Goal: Information Seeking & Learning: Check status

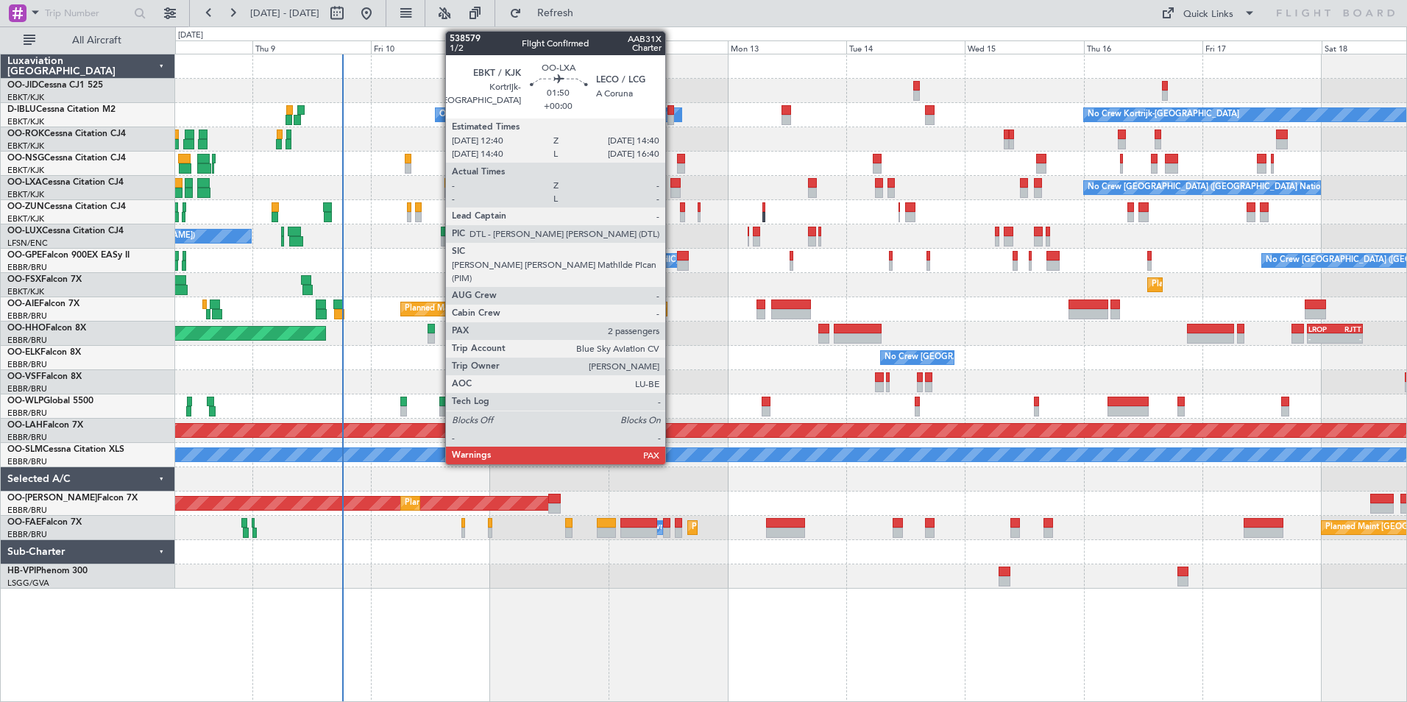
click at [569, 192] on div "No Crew [GEOGRAPHIC_DATA] ([GEOGRAPHIC_DATA] National) Planned Maint [GEOGRAPHI…" at bounding box center [790, 188] width 1231 height 24
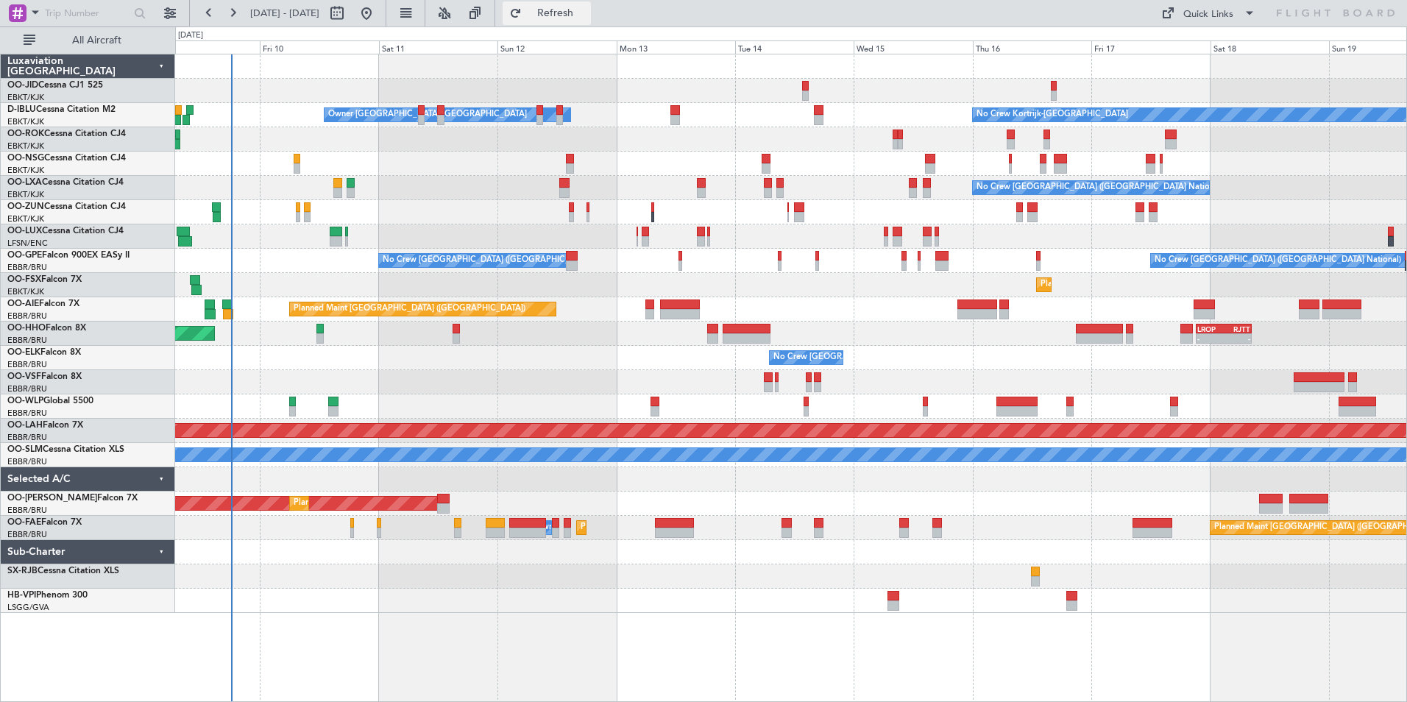
click at [586, 15] on span "Refresh" at bounding box center [556, 13] width 62 height 10
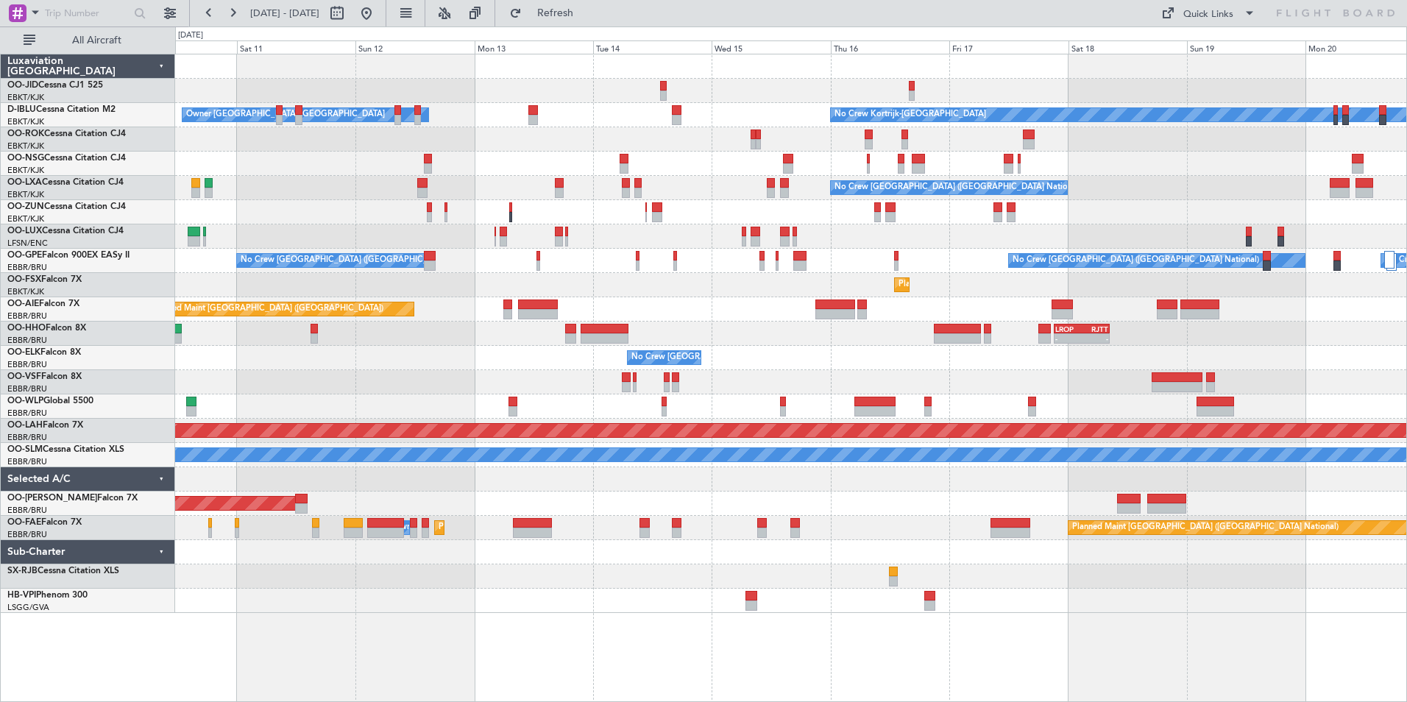
click at [687, 178] on div "No Crew [GEOGRAPHIC_DATA] ([GEOGRAPHIC_DATA] National)" at bounding box center [790, 188] width 1231 height 24
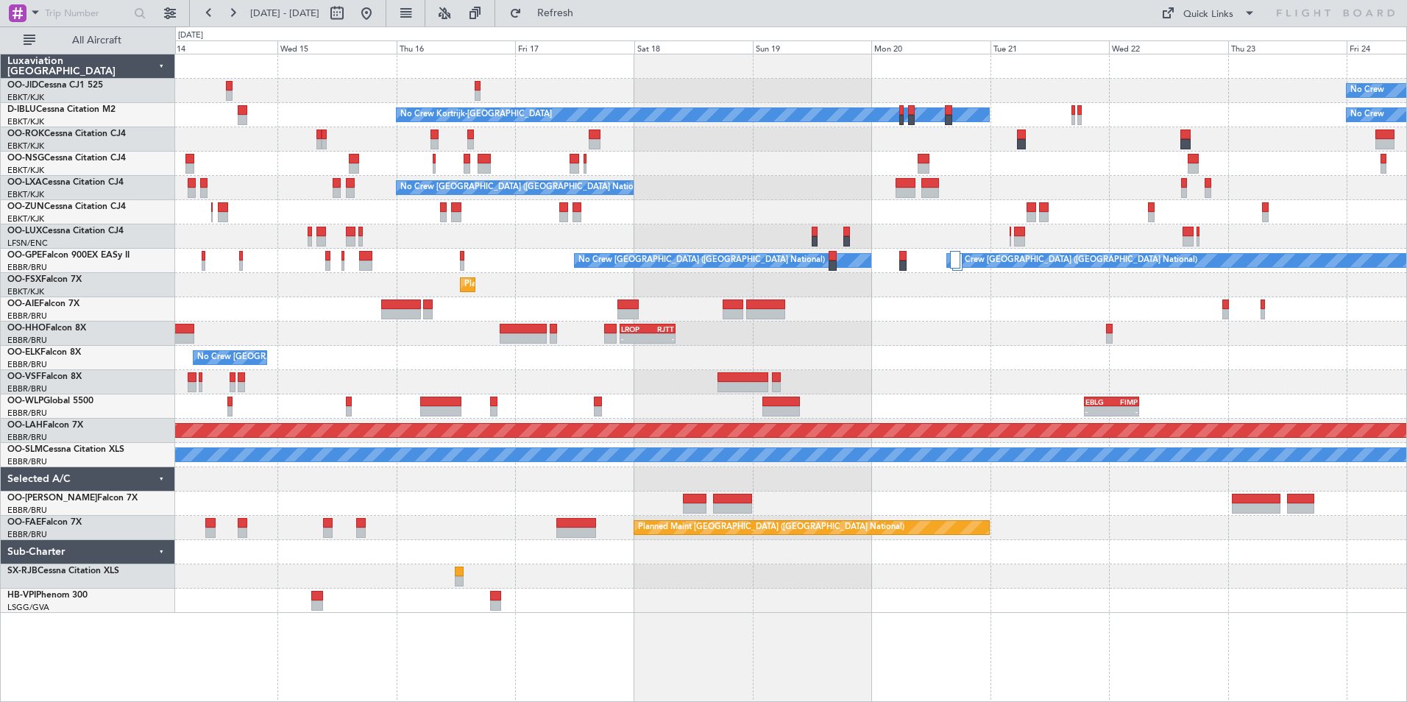
click at [769, 332] on div "No Crew No Crew Kortrijk-[GEOGRAPHIC_DATA] No Crew Owner [GEOGRAPHIC_DATA]-[GEO…" at bounding box center [790, 333] width 1231 height 558
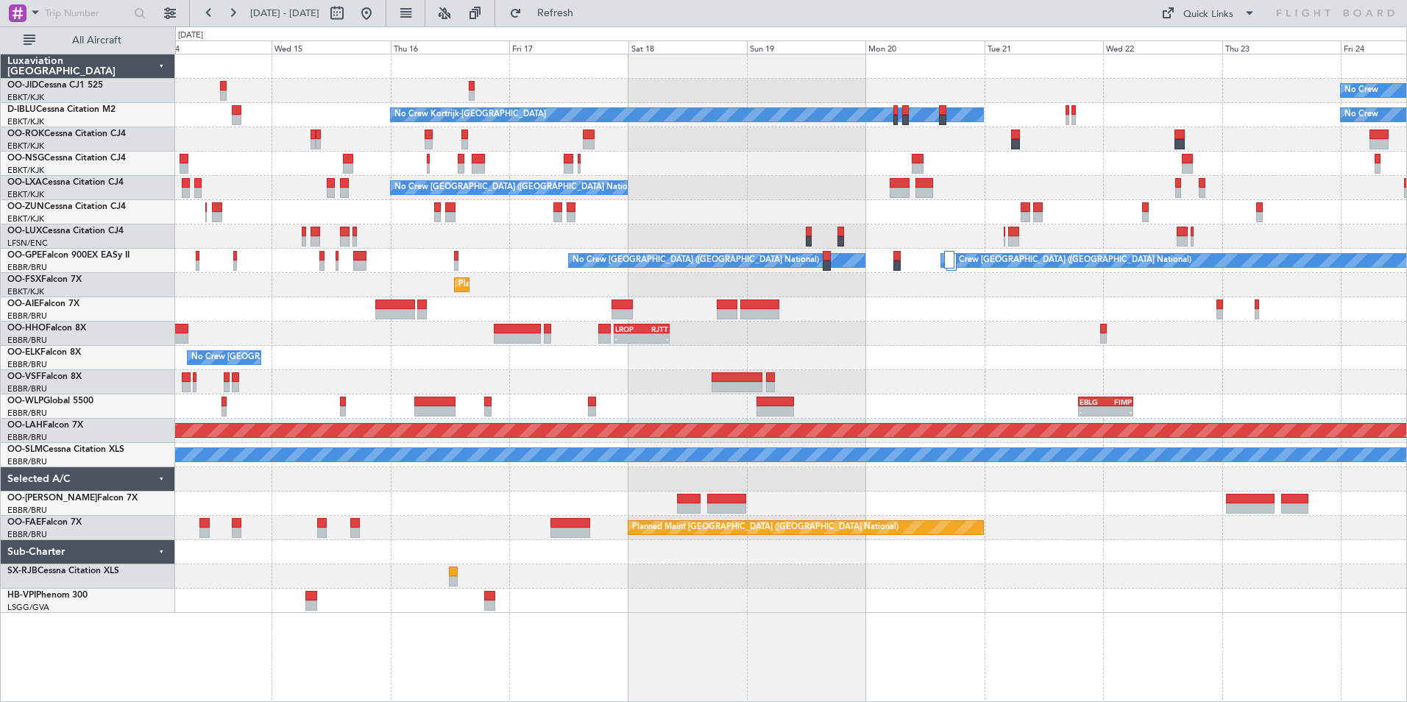
click at [775, 322] on div "No Crew No Crew Kortrijk-[GEOGRAPHIC_DATA] No Crew Owner [GEOGRAPHIC_DATA]-[GEO…" at bounding box center [790, 333] width 1231 height 558
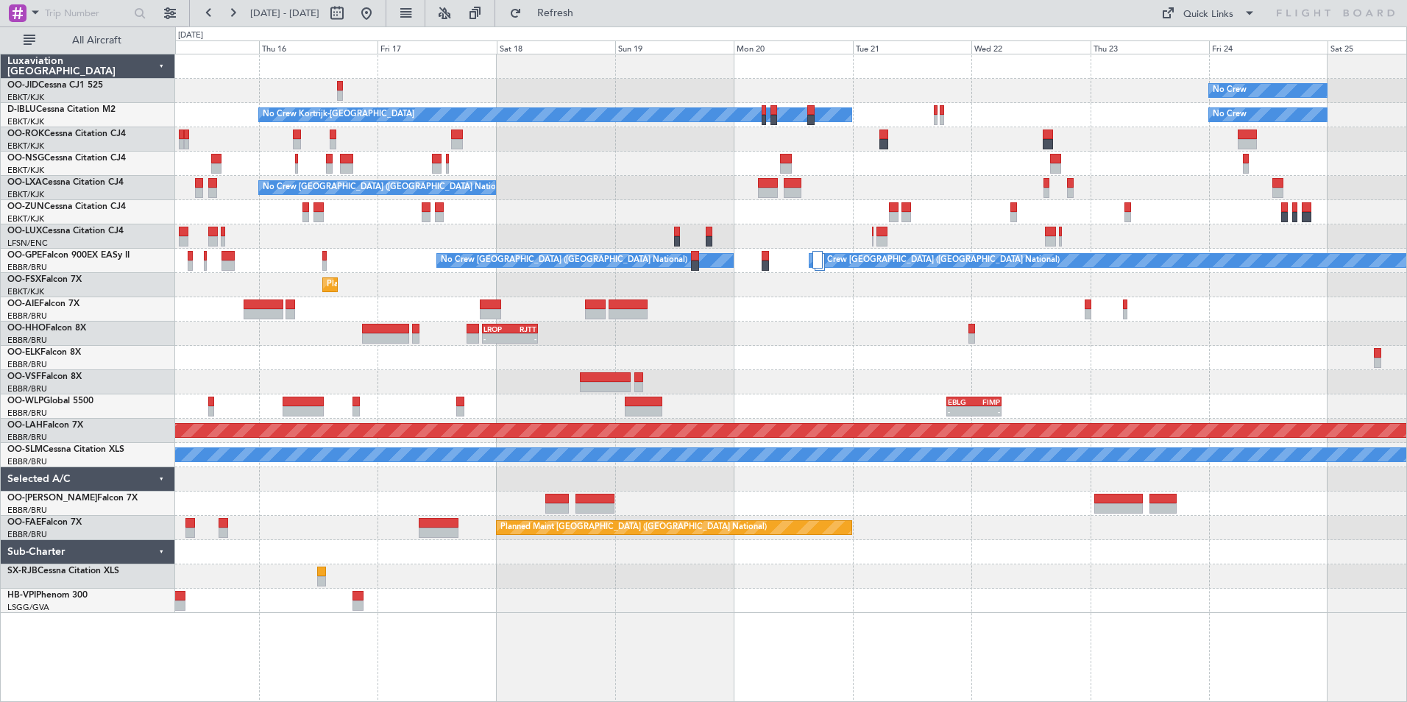
click at [631, 318] on div "No Crew No Crew Kortrijk-[GEOGRAPHIC_DATA] No Crew No Crew [GEOGRAPHIC_DATA] (B…" at bounding box center [790, 333] width 1231 height 558
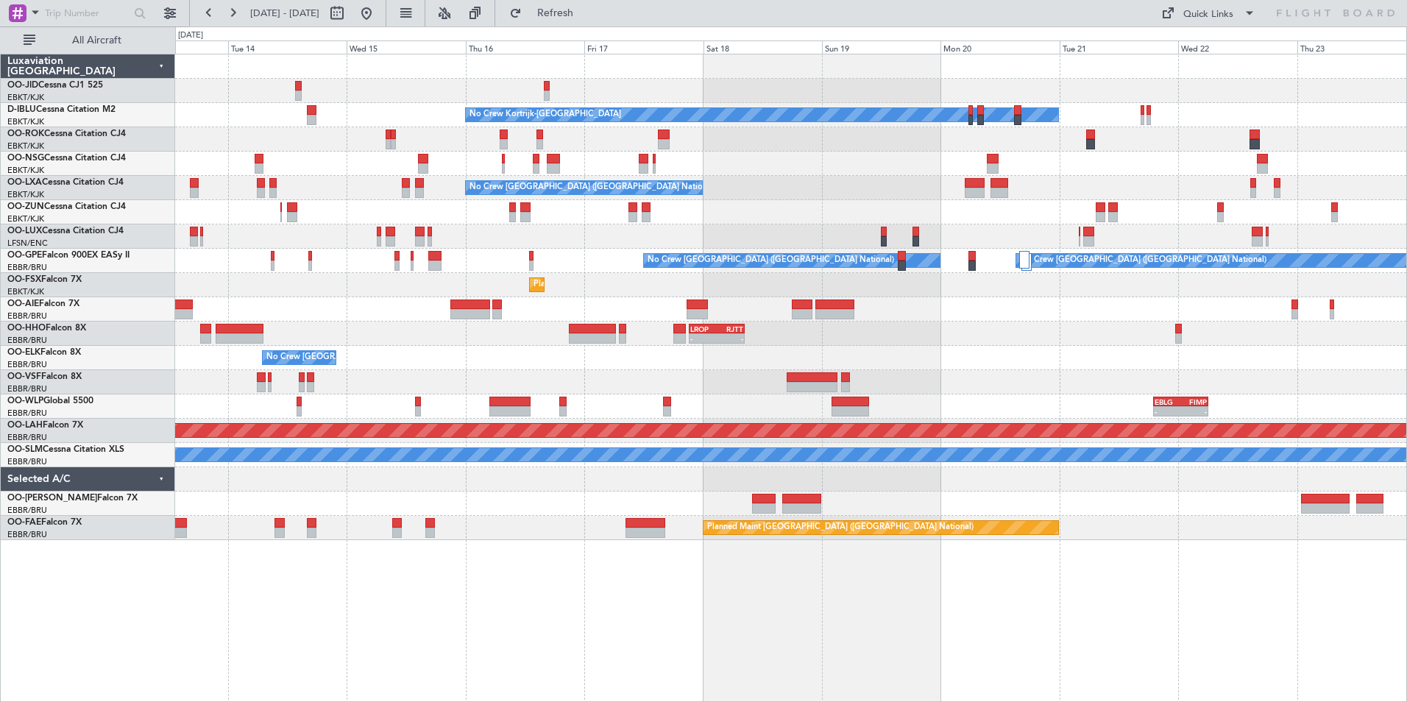
click at [803, 398] on div "No Crew No Crew Kortrijk-[GEOGRAPHIC_DATA] No Crew Owner [GEOGRAPHIC_DATA]-[GEO…" at bounding box center [790, 297] width 1231 height 486
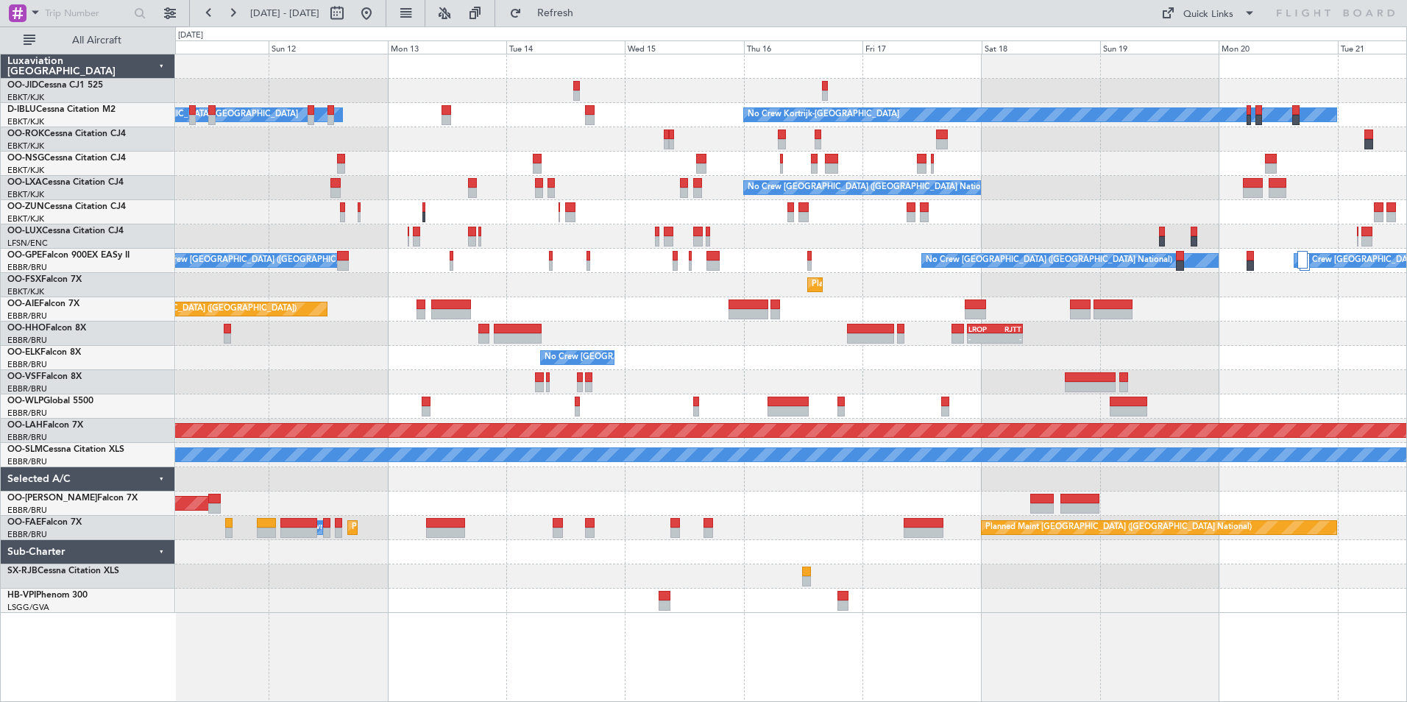
click at [722, 388] on div "No Crew No Crew Kortrijk-[GEOGRAPHIC_DATA] Owner [GEOGRAPHIC_DATA]-[GEOGRAPHIC_…" at bounding box center [790, 333] width 1231 height 558
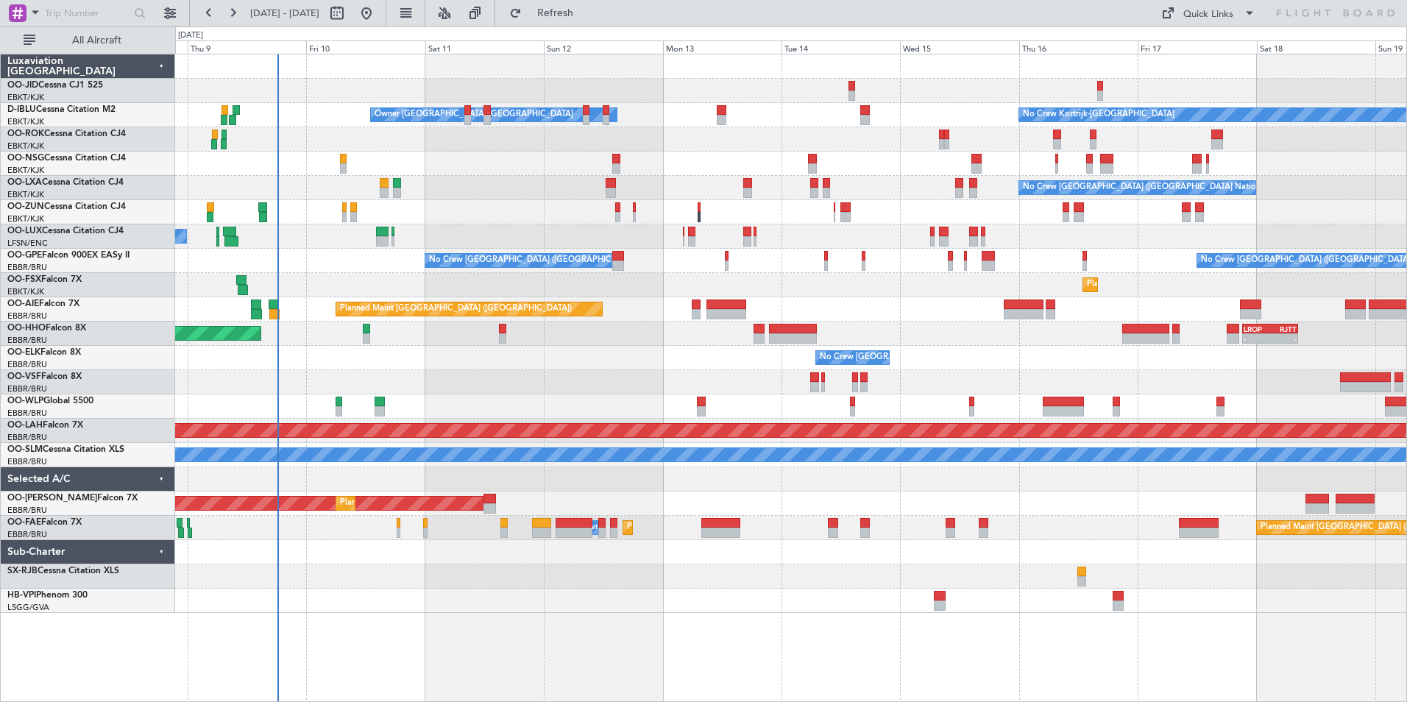
click at [725, 409] on div "No Crew Kortrijk-[GEOGRAPHIC_DATA] Owner [GEOGRAPHIC_DATA]-[GEOGRAPHIC_DATA] No…" at bounding box center [790, 333] width 1231 height 558
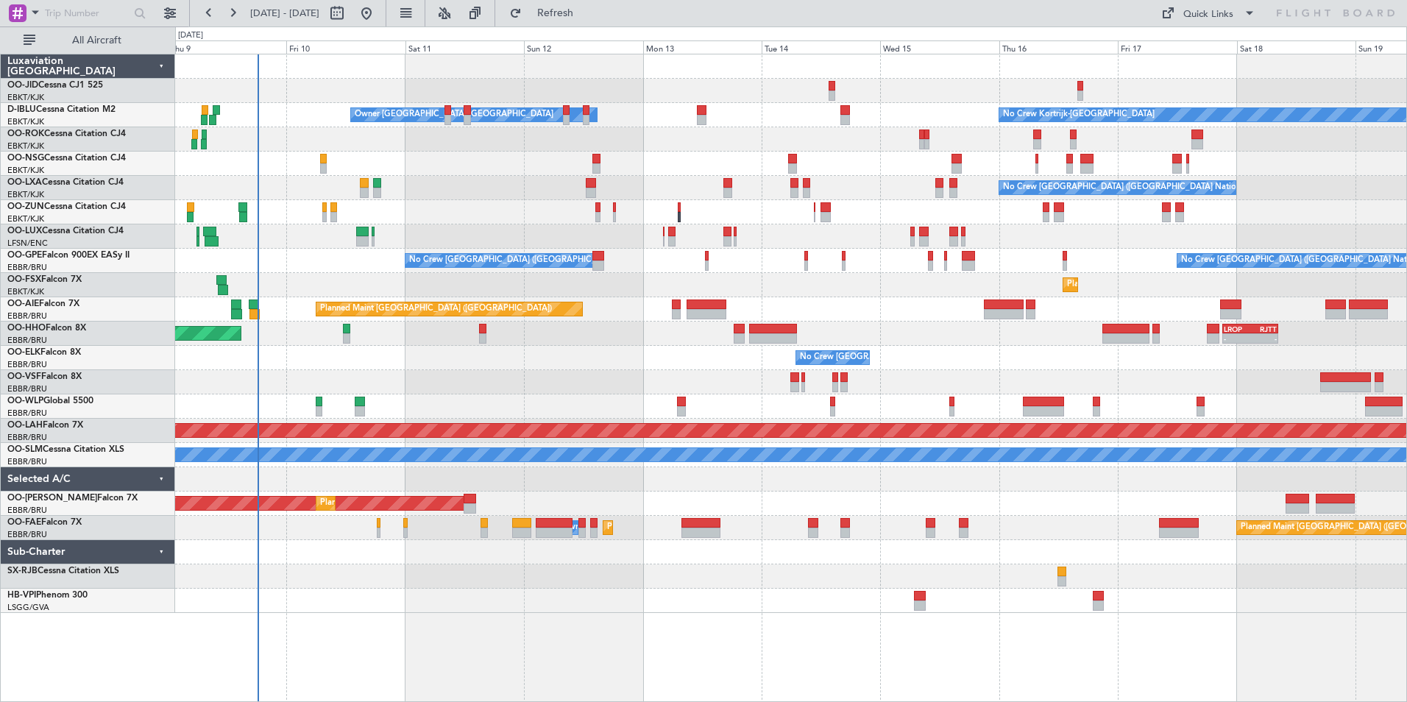
click at [547, 224] on div "No Crew Kortrijk-[GEOGRAPHIC_DATA] Owner [GEOGRAPHIC_DATA]-[GEOGRAPHIC_DATA] No…" at bounding box center [790, 333] width 1231 height 558
click at [358, 203] on div "No Crew Kortrijk-[GEOGRAPHIC_DATA] Owner [GEOGRAPHIC_DATA]-[GEOGRAPHIC_DATA] No…" at bounding box center [790, 333] width 1231 height 558
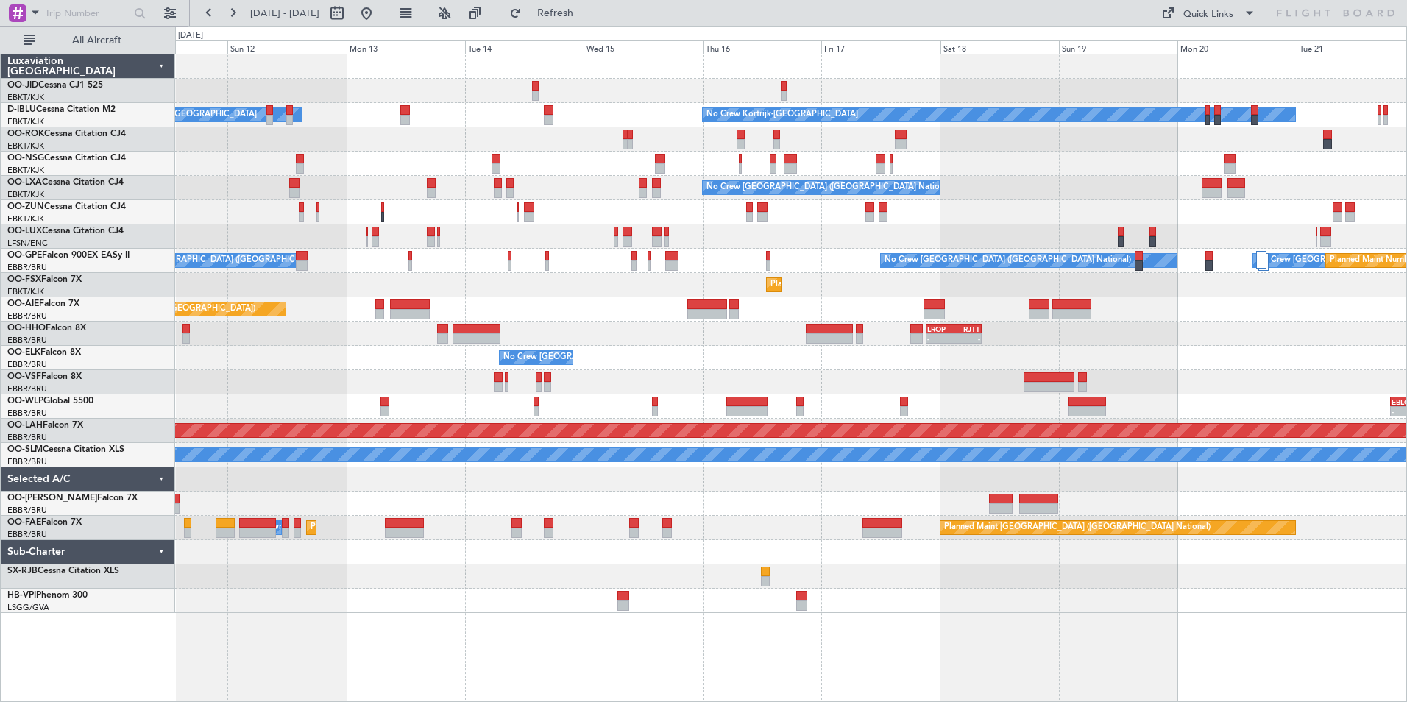
click at [233, 238] on div "No Crew No Crew Kortrijk-[GEOGRAPHIC_DATA] Owner [GEOGRAPHIC_DATA]-[GEOGRAPHIC_…" at bounding box center [790, 333] width 1231 height 558
click at [253, 227] on div "No Crew No Crew Kortrijk-[GEOGRAPHIC_DATA] Owner [GEOGRAPHIC_DATA]-[GEOGRAPHIC_…" at bounding box center [790, 333] width 1231 height 558
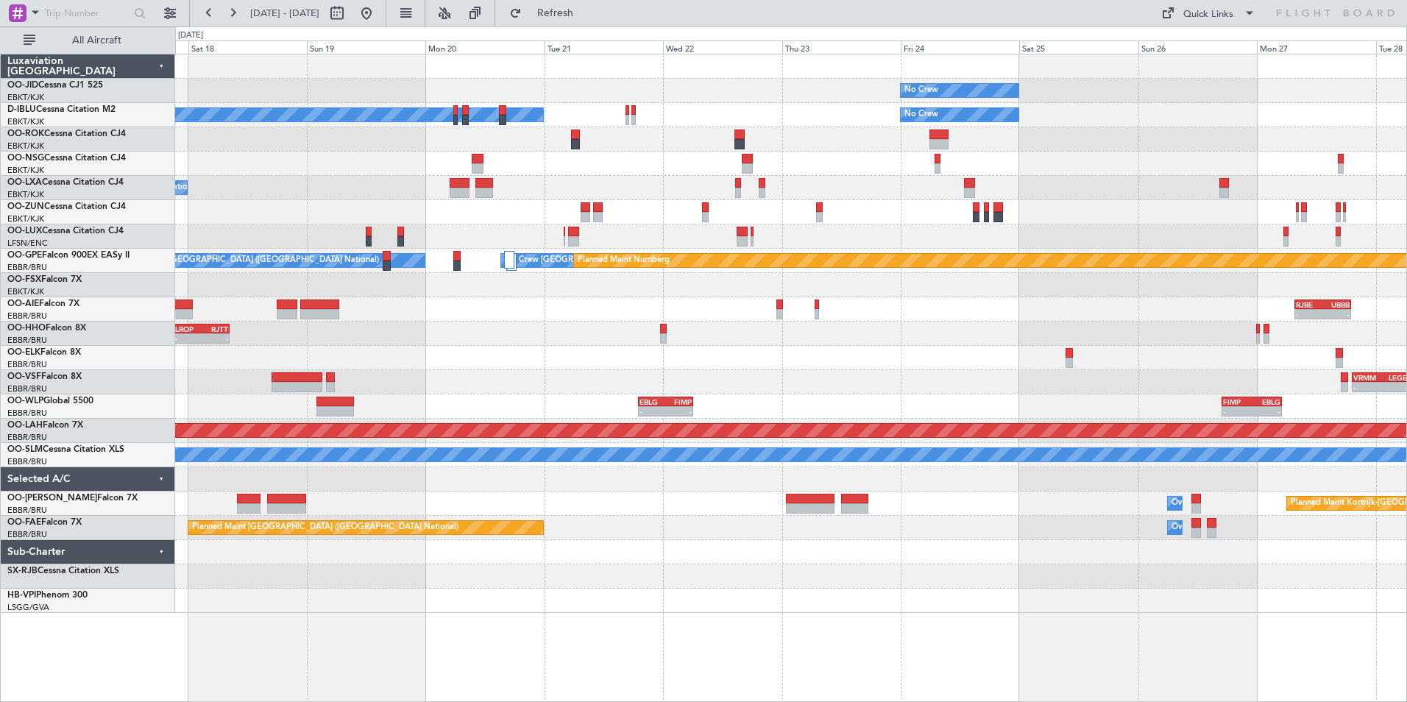
click at [241, 216] on div at bounding box center [790, 212] width 1231 height 24
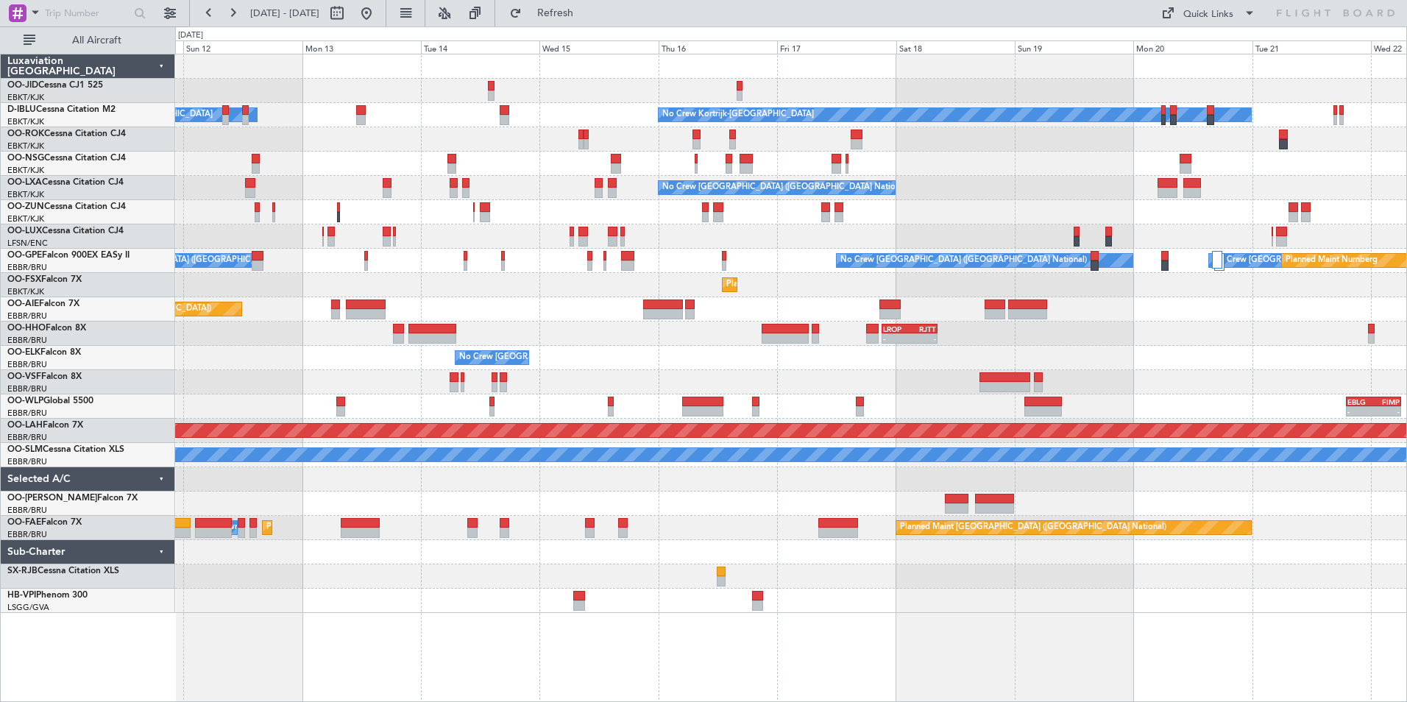
click at [983, 263] on div "No Crew No Crew Kortrijk-[GEOGRAPHIC_DATA] Owner [GEOGRAPHIC_DATA]-[GEOGRAPHIC_…" at bounding box center [790, 333] width 1231 height 558
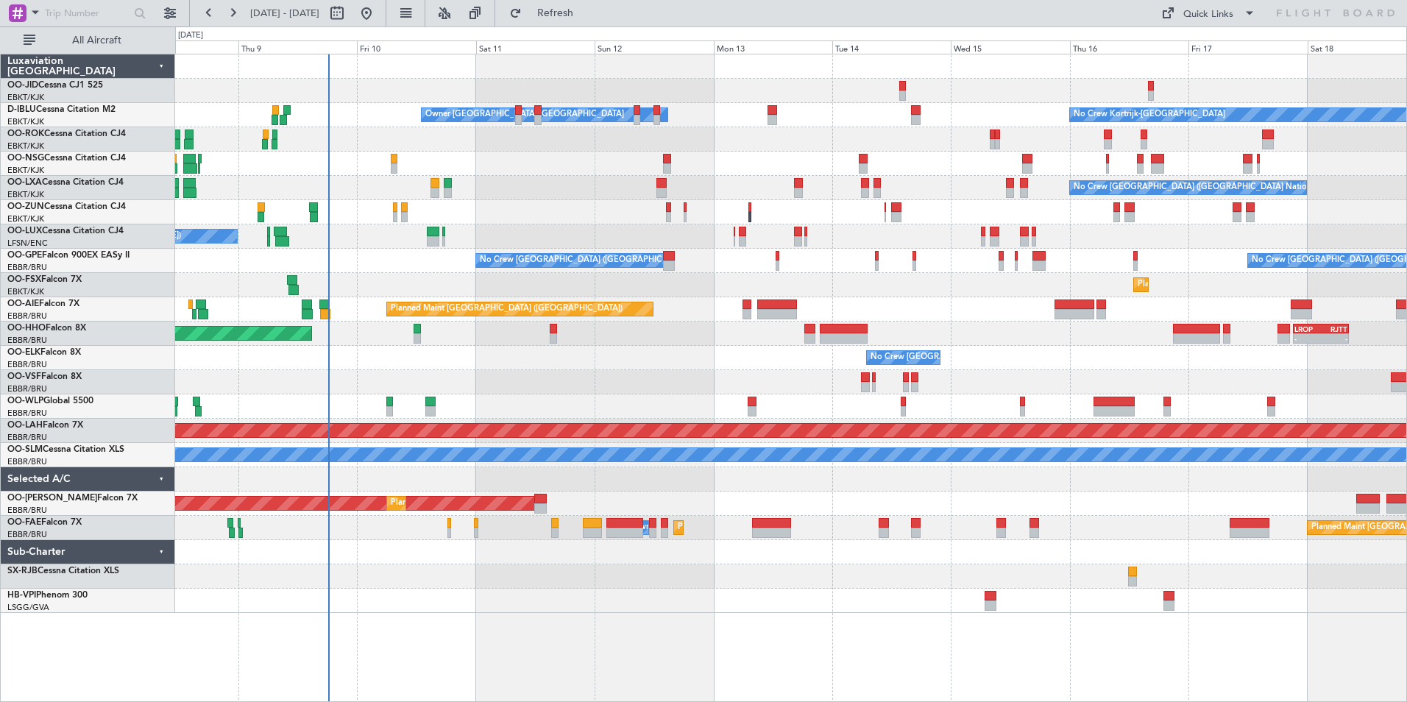
click at [65, 241] on div "No Crew Kortrijk-[GEOGRAPHIC_DATA] Owner [GEOGRAPHIC_DATA]-[GEOGRAPHIC_DATA] No…" at bounding box center [703, 363] width 1407 height 675
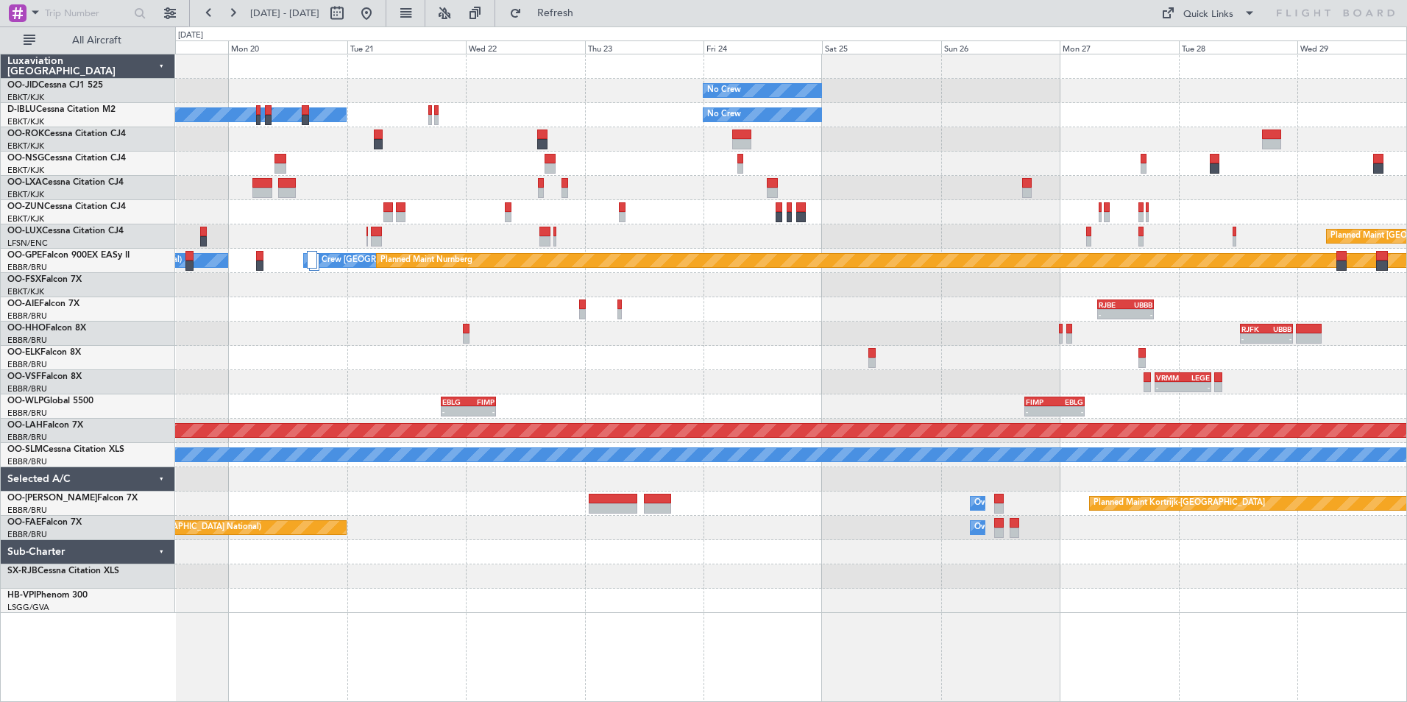
click at [154, 214] on div "No Crew No Crew Kortrijk-[GEOGRAPHIC_DATA] No Crew No Crew [GEOGRAPHIC_DATA] (B…" at bounding box center [703, 363] width 1407 height 675
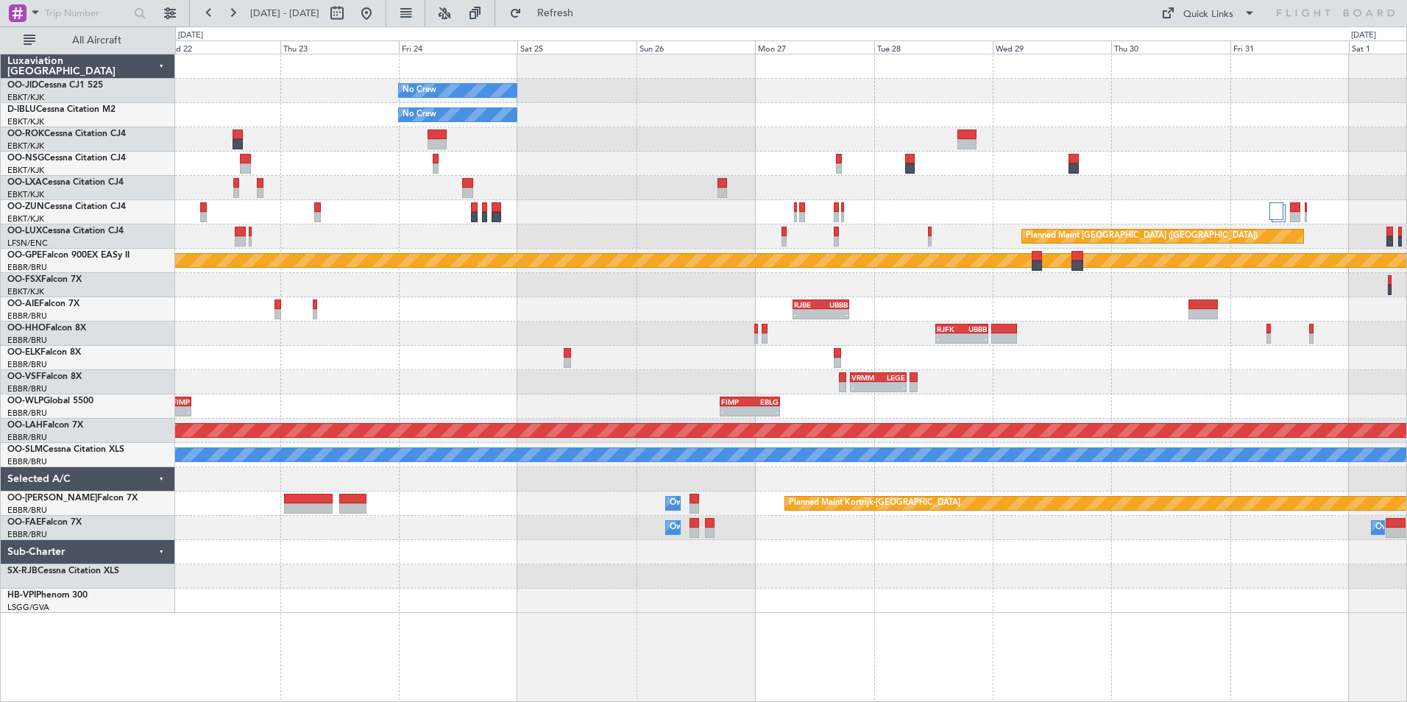
click at [394, 210] on div "No Crew No Crew No Crew Kortrijk-[GEOGRAPHIC_DATA] Planned Maint [GEOGRAPHIC_DA…" at bounding box center [790, 333] width 1231 height 558
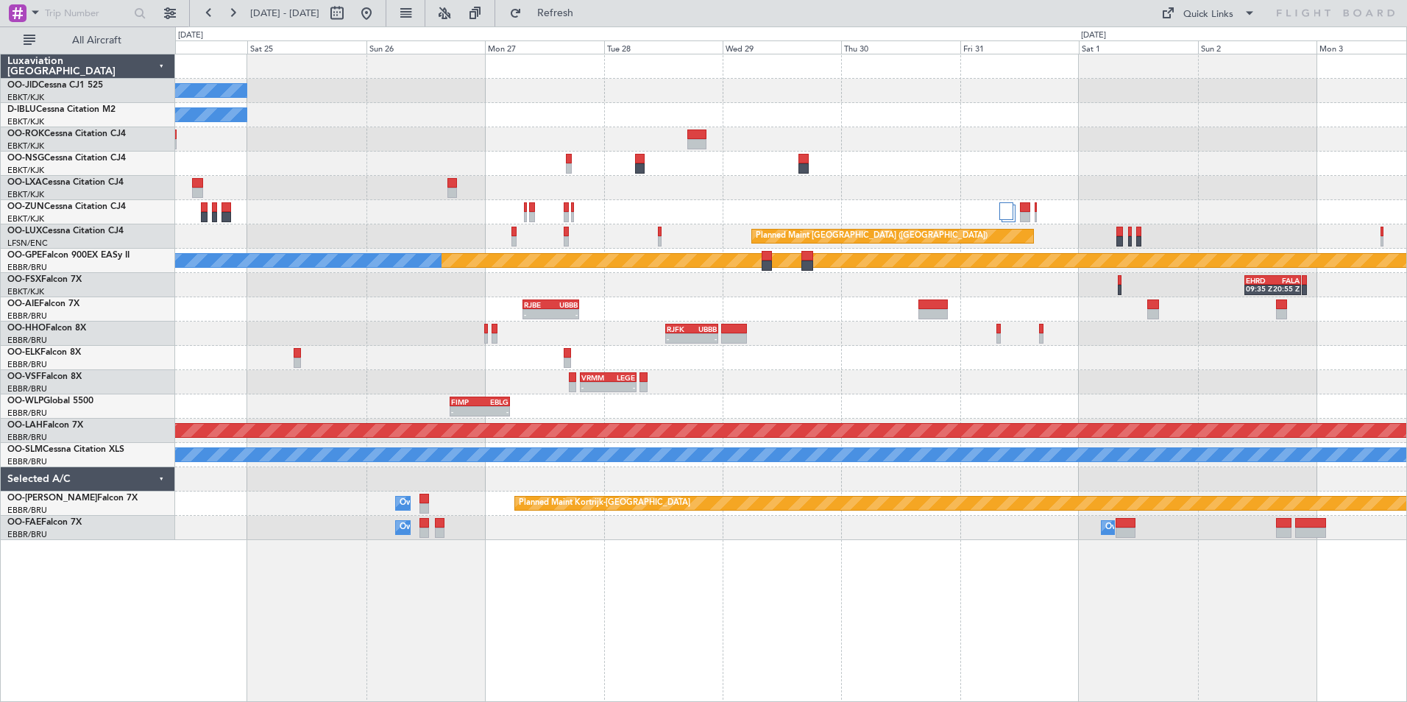
click at [434, 188] on div "No Crew No Crew Planned Maint [GEOGRAPHIC_DATA] ([GEOGRAPHIC_DATA]) Planned Mai…" at bounding box center [790, 297] width 1231 height 486
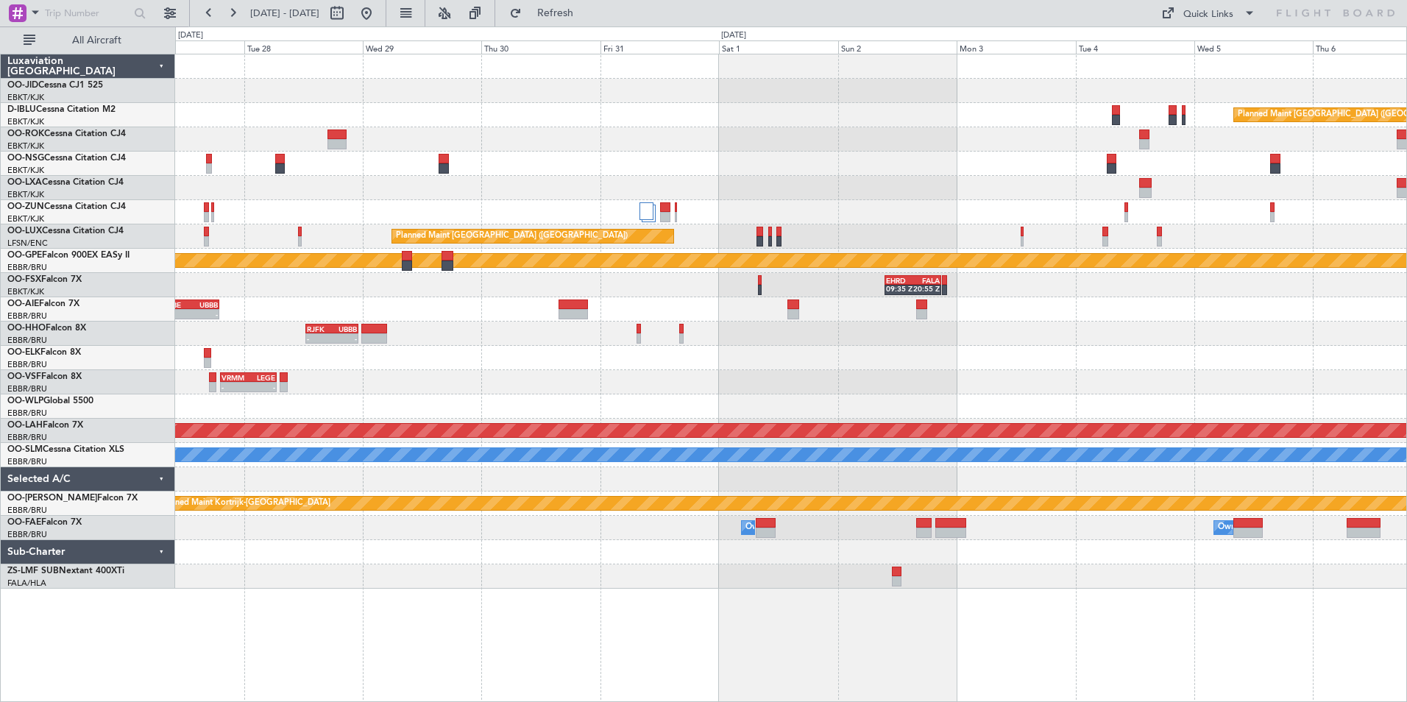
click at [548, 315] on div "No Crew Planned Maint [GEOGRAPHIC_DATA] ([GEOGRAPHIC_DATA]) No Crew Planned Mai…" at bounding box center [790, 321] width 1231 height 534
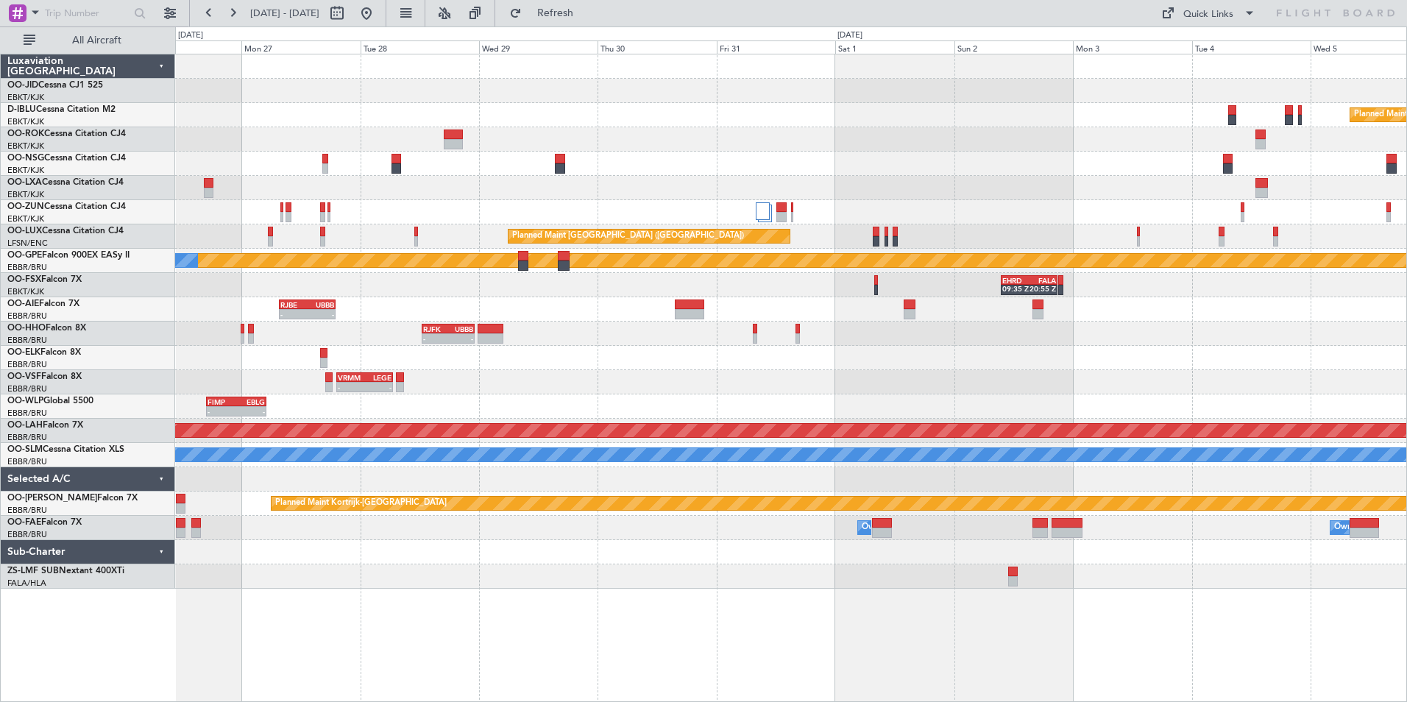
click at [1107, 245] on div "No Crew Planned Maint [GEOGRAPHIC_DATA] ([GEOGRAPHIC_DATA]) No Crew Planned Mai…" at bounding box center [790, 321] width 1231 height 534
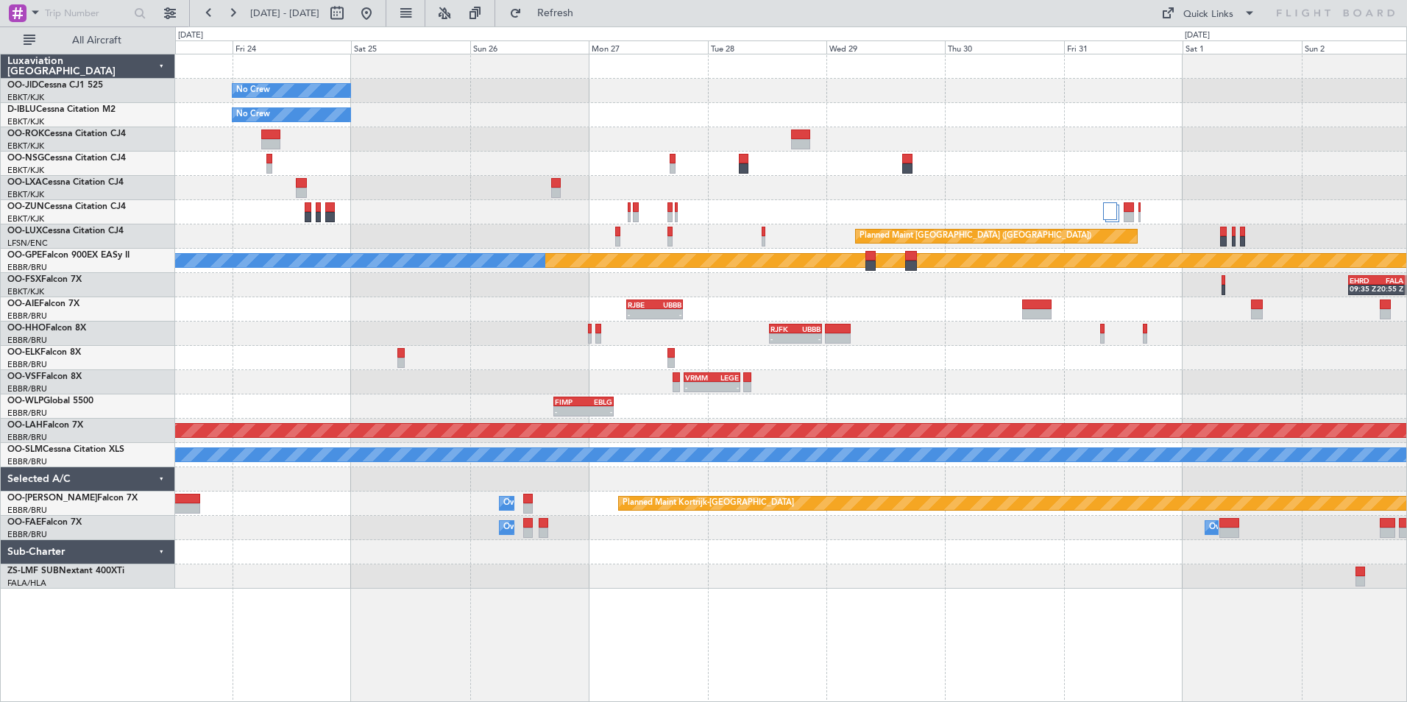
click at [1055, 296] on div "No Crew No Crew Planned Maint [GEOGRAPHIC_DATA] ([GEOGRAPHIC_DATA]) No Crew Kor…" at bounding box center [790, 321] width 1231 height 534
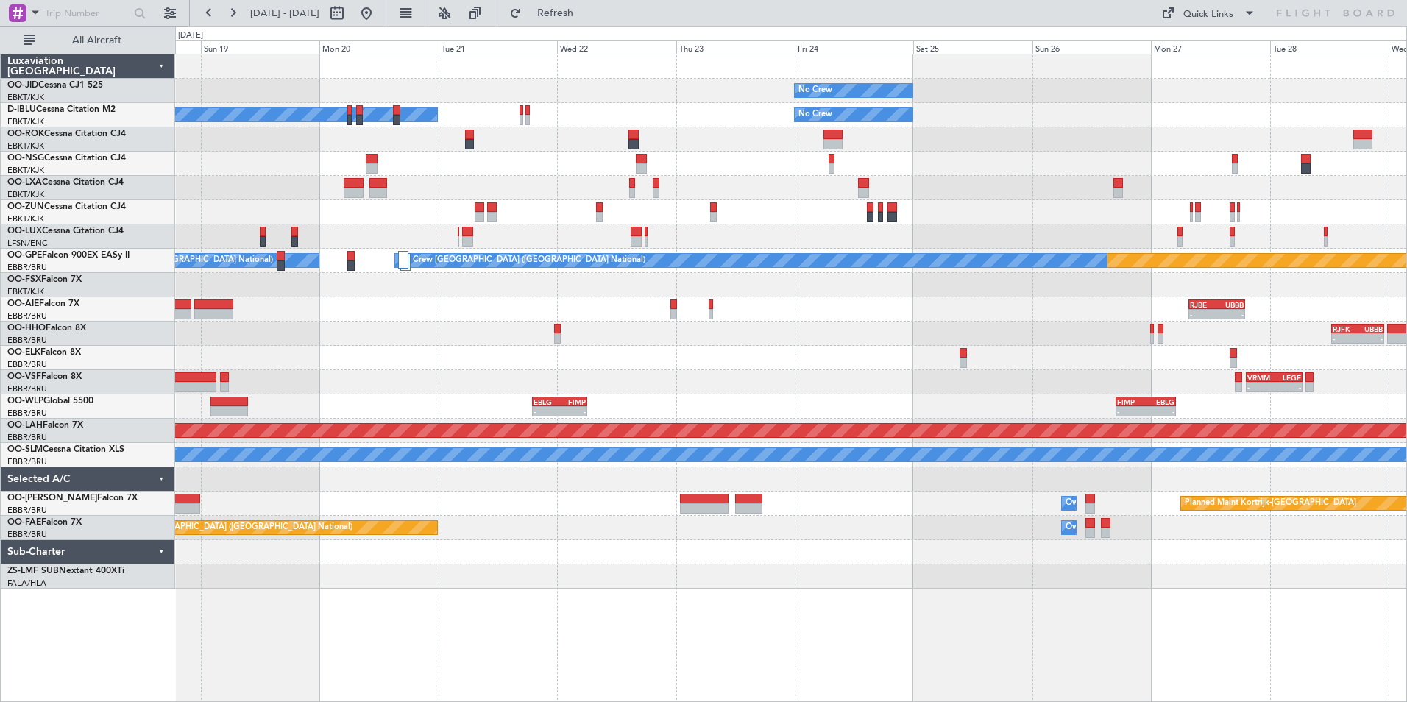
click at [1025, 331] on div "No Crew No Crew No Crew Kortrijk-[GEOGRAPHIC_DATA] No Crew [GEOGRAPHIC_DATA] (B…" at bounding box center [790, 321] width 1231 height 534
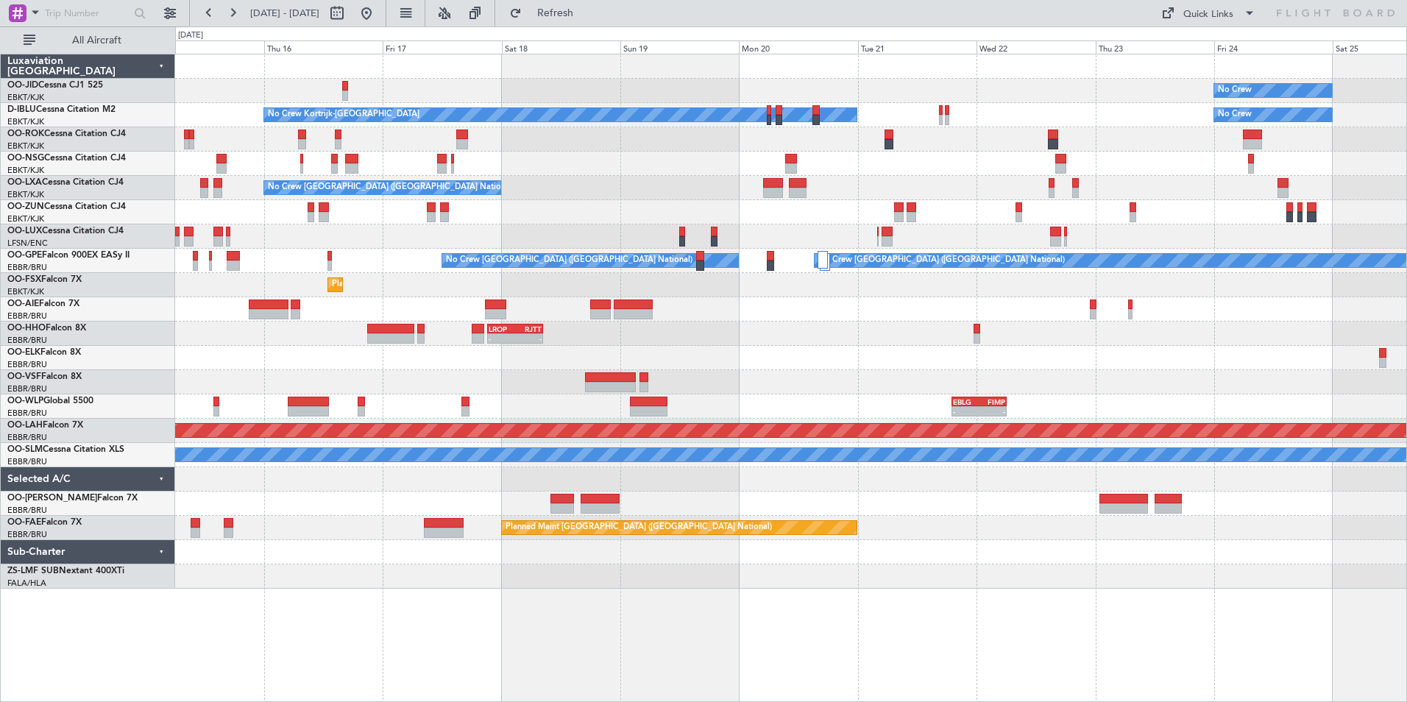
click at [1168, 389] on div "No Crew No Crew No Crew Kortrijk-[GEOGRAPHIC_DATA] No Crew [GEOGRAPHIC_DATA] (B…" at bounding box center [790, 321] width 1231 height 534
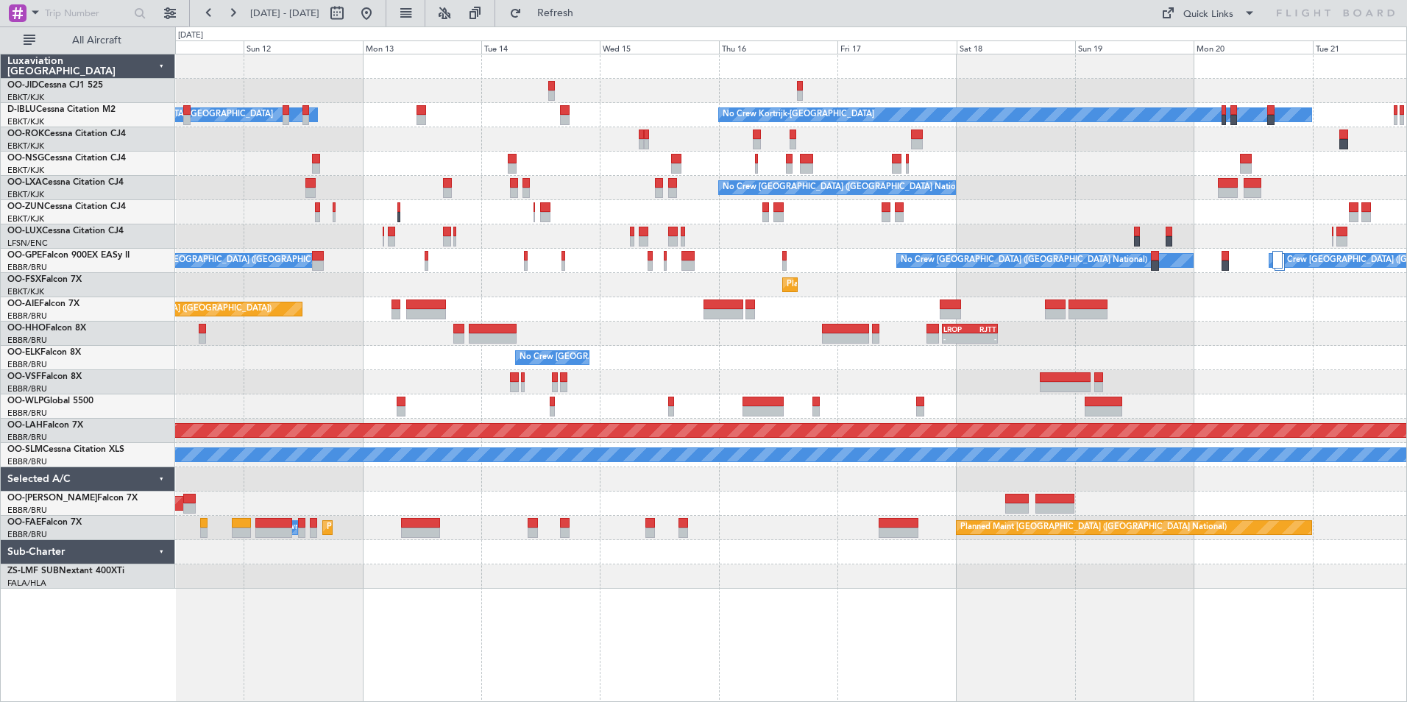
click at [1140, 417] on div "No Crew No Crew Kortrijk-[GEOGRAPHIC_DATA] Owner [GEOGRAPHIC_DATA]-[GEOGRAPHIC_…" at bounding box center [790, 321] width 1231 height 534
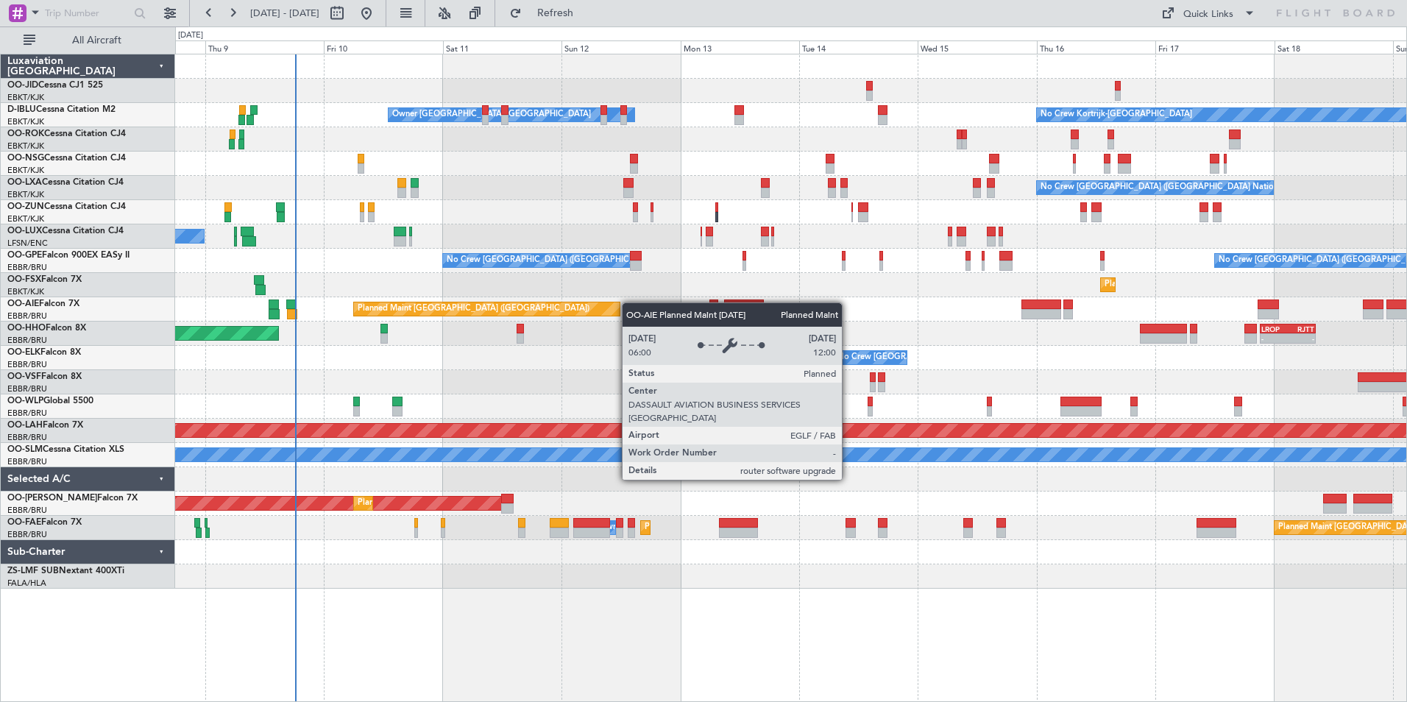
click at [564, 301] on div "Planned Maint [GEOGRAPHIC_DATA] ([GEOGRAPHIC_DATA]) Unplanned Maint [GEOGRAPHIC…" at bounding box center [790, 309] width 1231 height 24
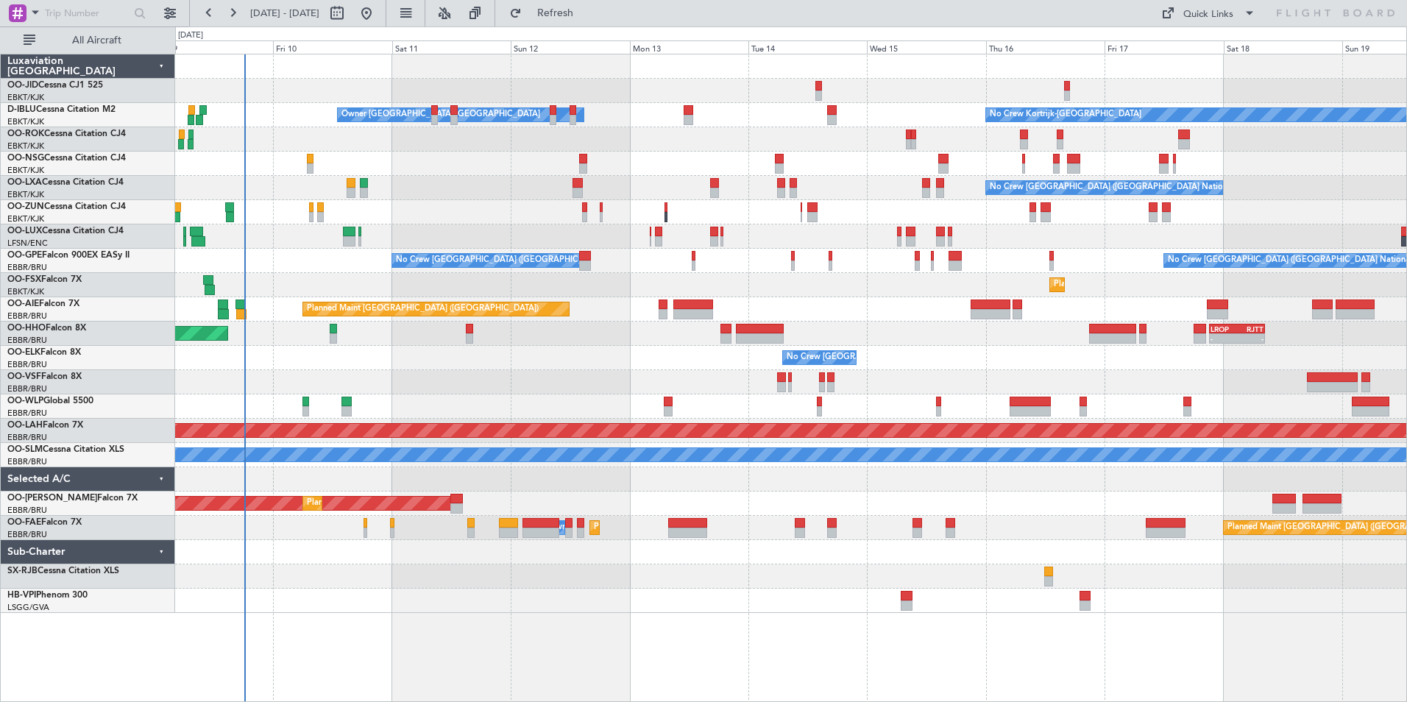
click at [630, 355] on div "No Crew [GEOGRAPHIC_DATA] ([GEOGRAPHIC_DATA] National)" at bounding box center [790, 358] width 1231 height 24
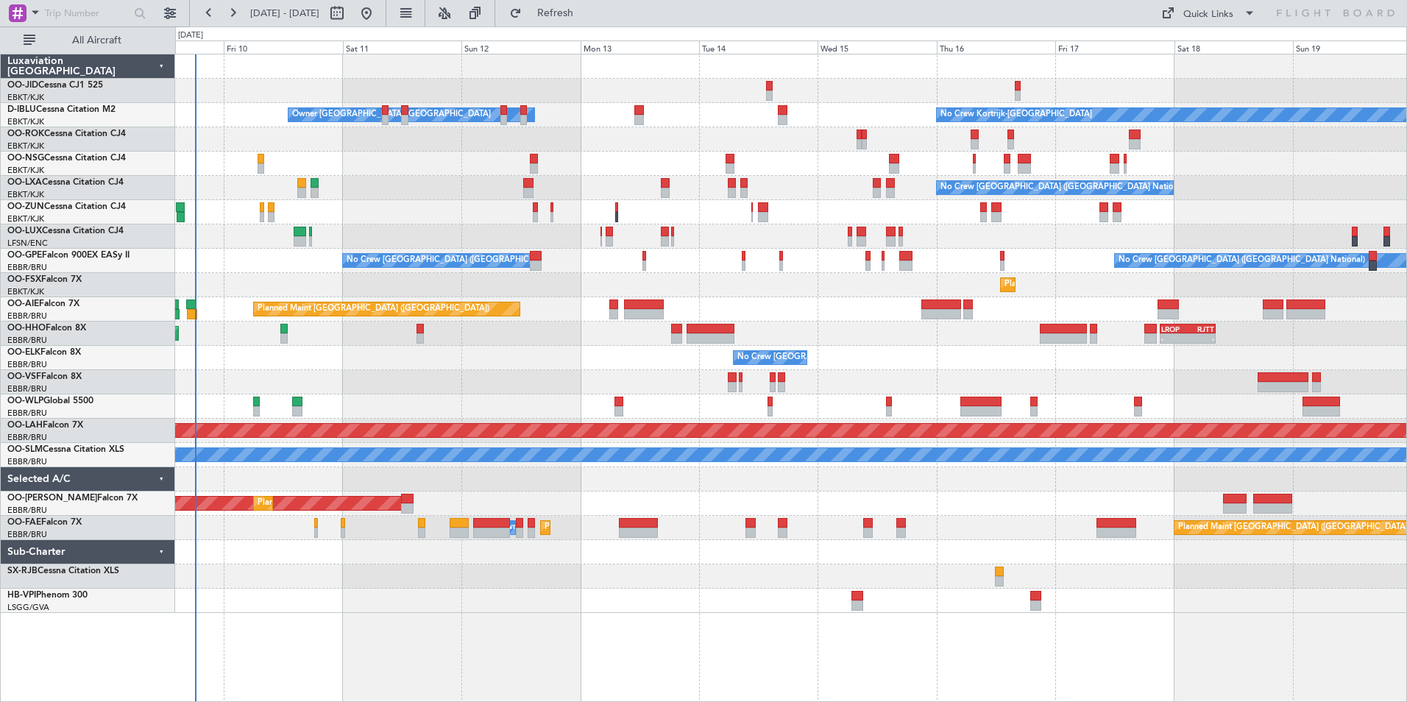
click at [580, 338] on div "No Crew Kortrijk-[GEOGRAPHIC_DATA] Owner [GEOGRAPHIC_DATA]-[GEOGRAPHIC_DATA] No…" at bounding box center [790, 333] width 1231 height 558
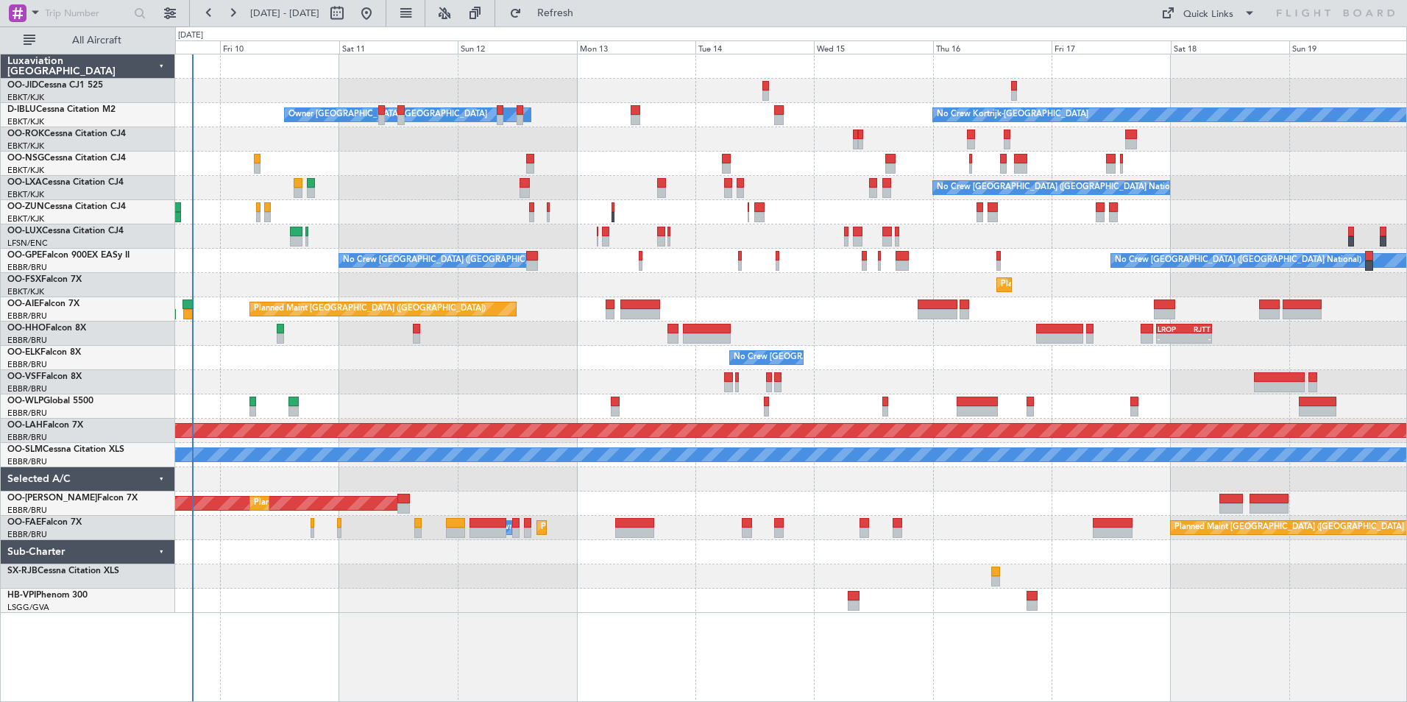
click at [462, 358] on div "No Crew [GEOGRAPHIC_DATA] ([GEOGRAPHIC_DATA] National)" at bounding box center [790, 358] width 1231 height 24
click at [517, 378] on div at bounding box center [790, 382] width 1231 height 24
click at [291, 344] on div "No Crew Kortrijk-[GEOGRAPHIC_DATA] Owner [GEOGRAPHIC_DATA]-[GEOGRAPHIC_DATA] No…" at bounding box center [790, 333] width 1231 height 558
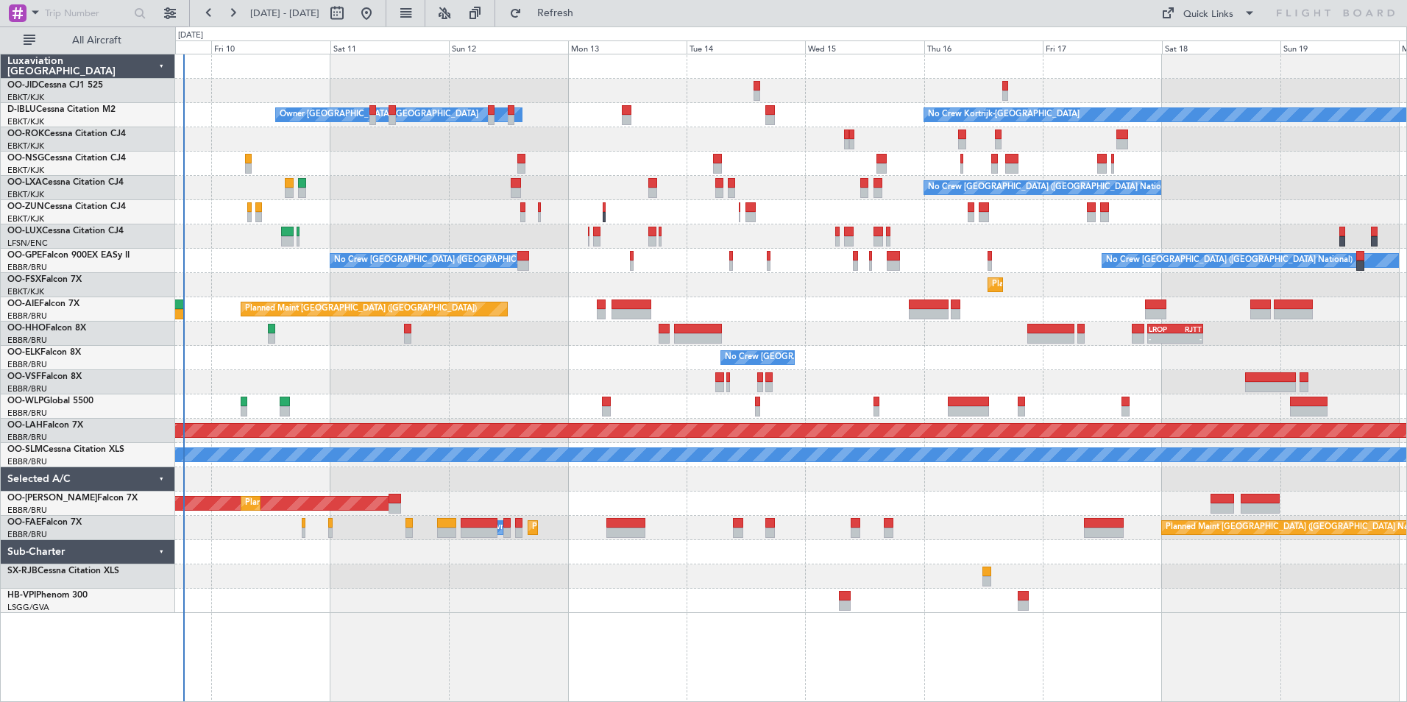
click at [779, 409] on div "No Crew Kortrijk-[GEOGRAPHIC_DATA] Owner [GEOGRAPHIC_DATA]-[GEOGRAPHIC_DATA] No…" at bounding box center [790, 333] width 1231 height 558
click at [1090, 283] on div "Planned Maint Kortrijk-[GEOGRAPHIC_DATA]" at bounding box center [790, 285] width 1231 height 24
